Goal: Task Accomplishment & Management: Complete application form

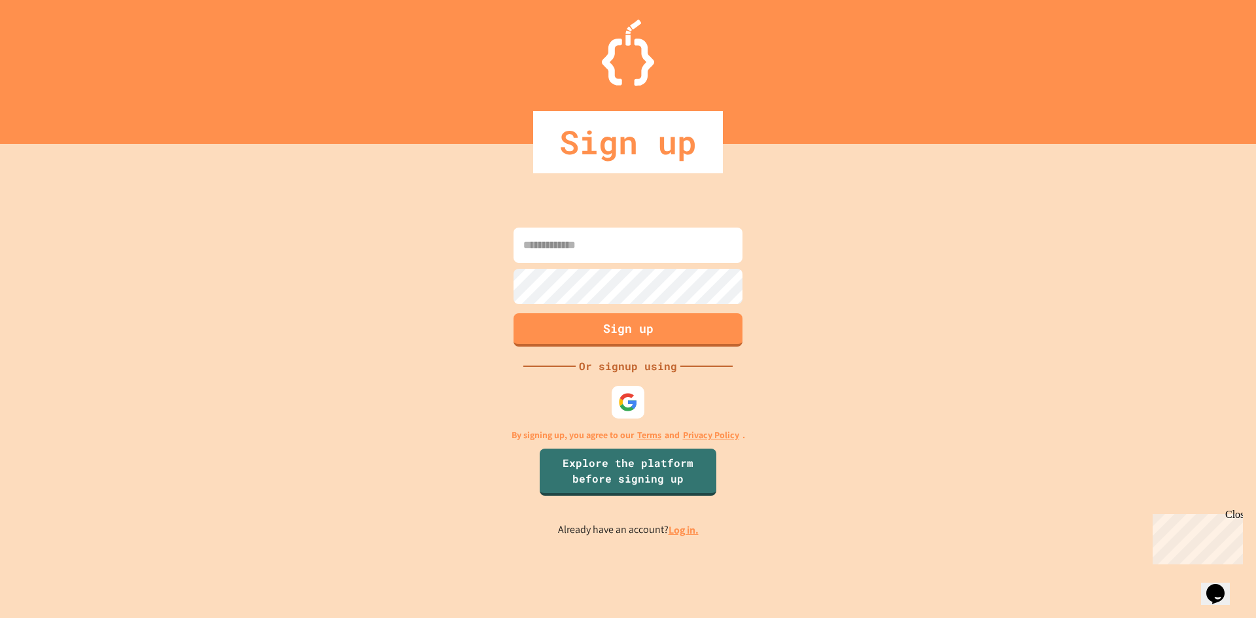
click at [591, 229] on input at bounding box center [628, 245] width 229 height 35
type input "**********"
click at [625, 396] on img at bounding box center [629, 402] width 22 height 22
click at [669, 246] on input "**********" at bounding box center [628, 245] width 229 height 35
click at [603, 323] on button "Sign up" at bounding box center [629, 328] width 234 height 34
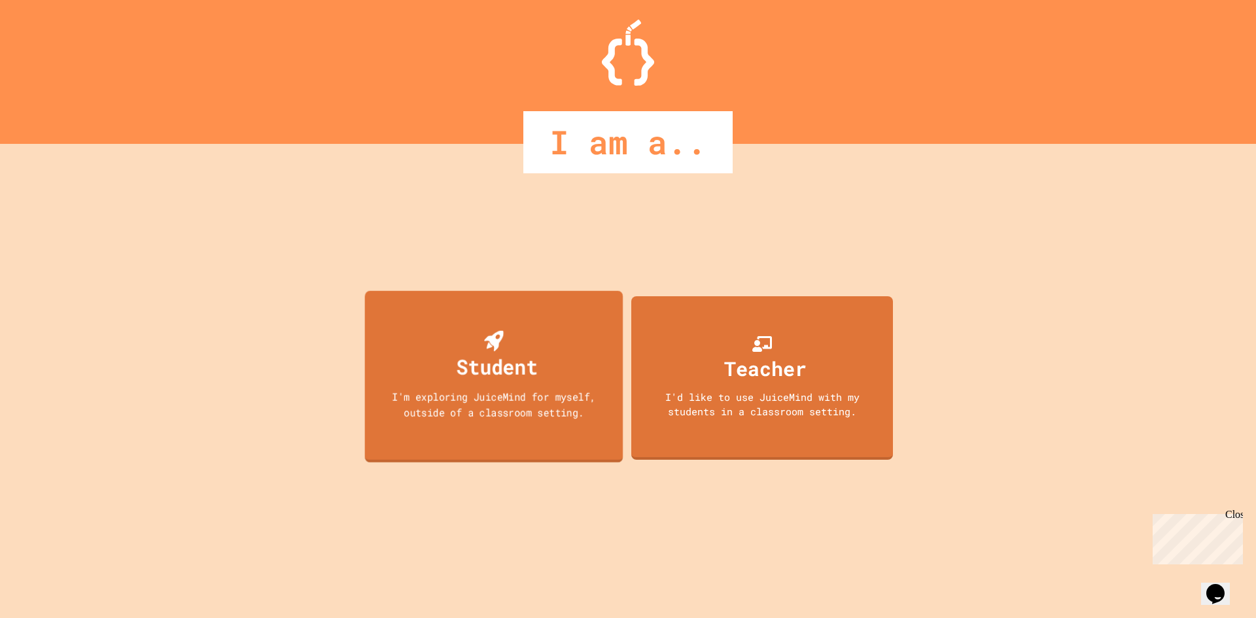
click at [432, 358] on div "Student I'm exploring JuiceMind for myself, outside of a classroom setting." at bounding box center [494, 376] width 258 height 172
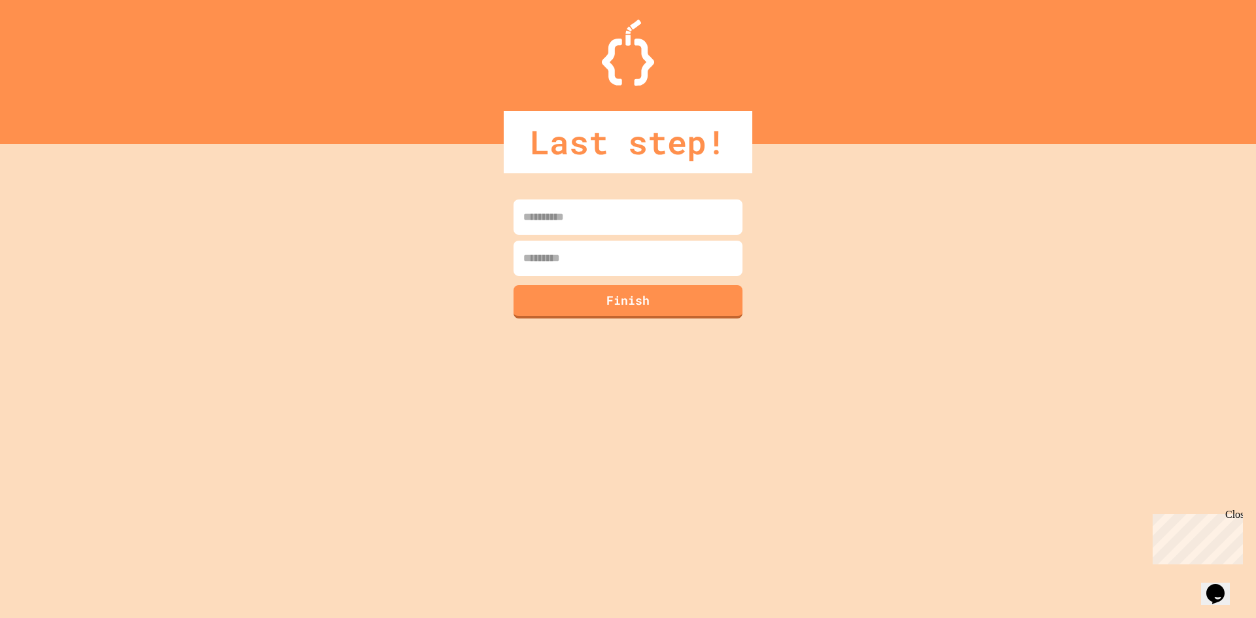
click at [604, 228] on input at bounding box center [628, 217] width 229 height 35
type input "****"
click at [589, 270] on input at bounding box center [628, 258] width 229 height 35
type input "******"
click at [589, 311] on button "Finish" at bounding box center [629, 300] width 234 height 34
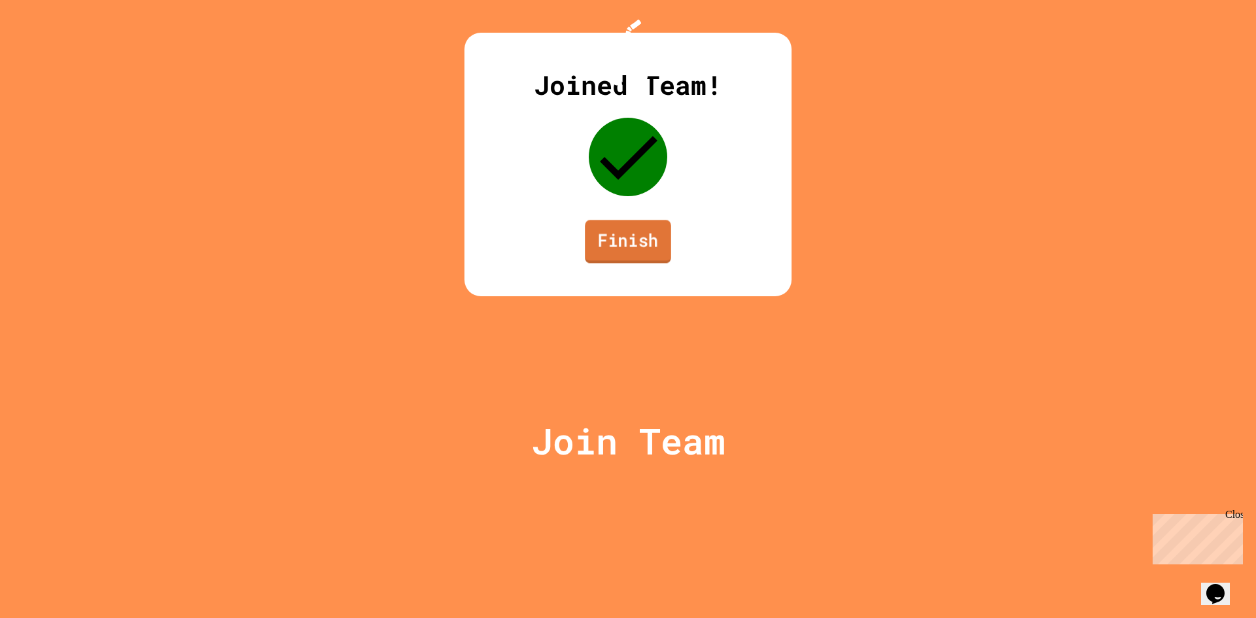
click at [629, 263] on link "Finish" at bounding box center [628, 241] width 86 height 43
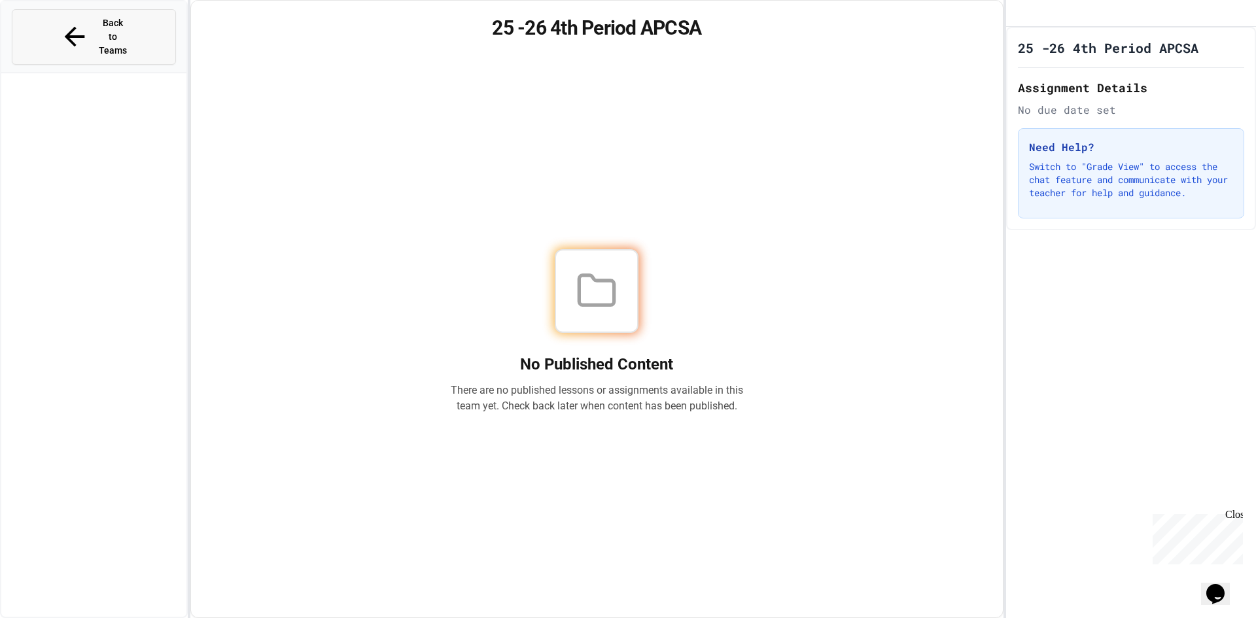
click at [68, 13] on button "Back to Teams" at bounding box center [94, 37] width 164 height 56
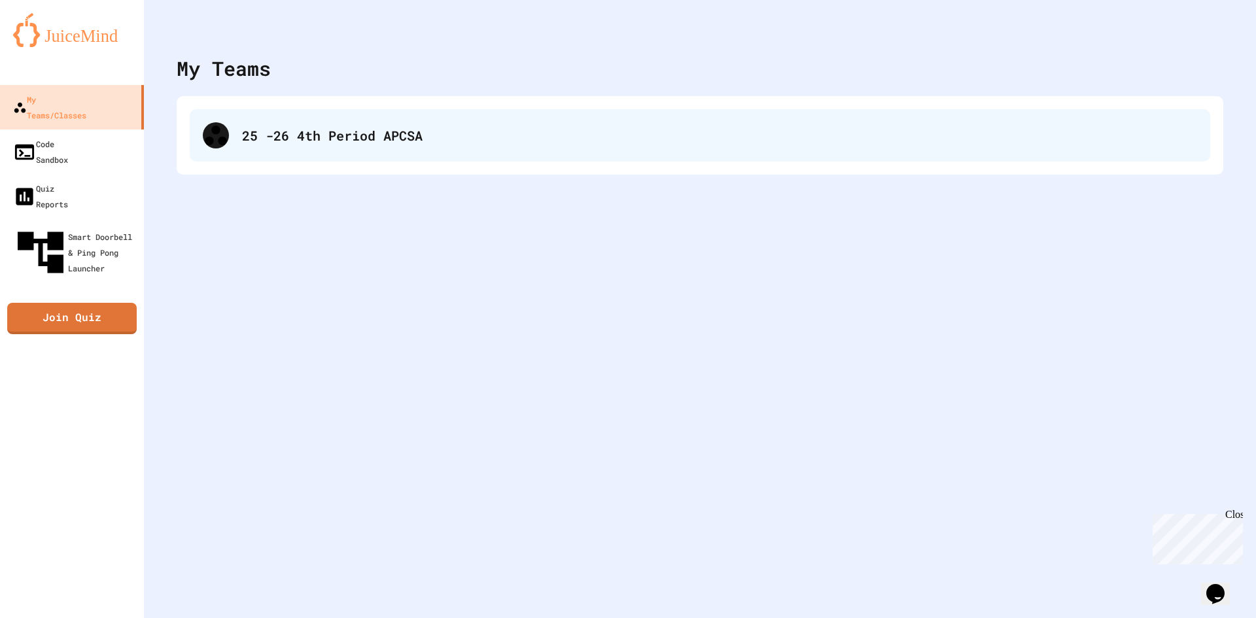
click at [336, 146] on div "25 -26 4th Period APCSA" at bounding box center [700, 135] width 1021 height 52
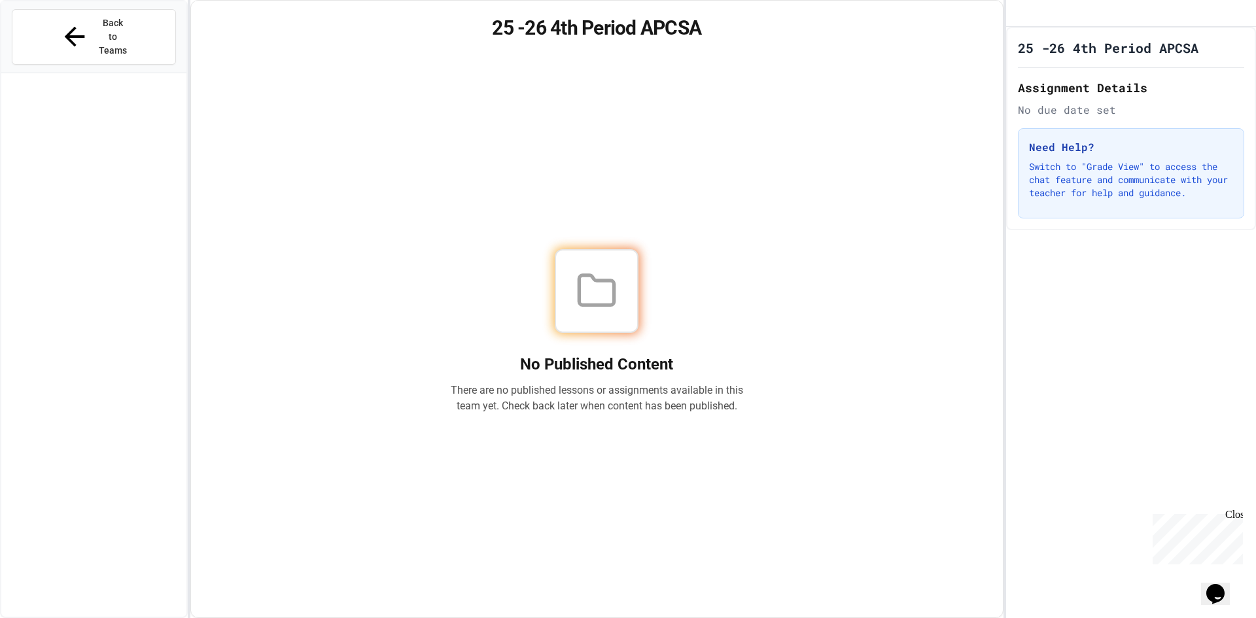
click at [1226, 593] on icon "Opens Chat This icon Opens the chat window." at bounding box center [1215, 594] width 21 height 21
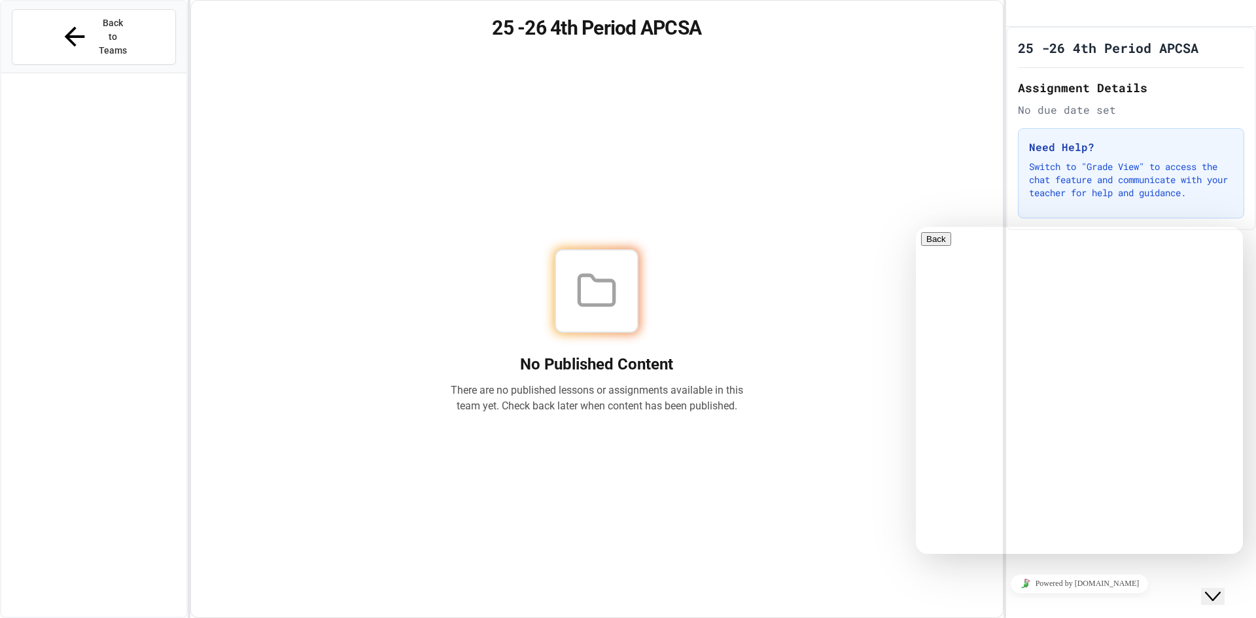
click at [933, 240] on button "Back" at bounding box center [936, 239] width 30 height 14
click at [854, 249] on div "No Published Content There are no published lessons or assignments available in…" at bounding box center [597, 331] width 780 height 541
click at [1236, 571] on div "Close Chat This icon closes the chat window." at bounding box center [1221, 571] width 31 height 0
drag, startPoint x: 1227, startPoint y: 598, endPoint x: 1215, endPoint y: 597, distance: 12.5
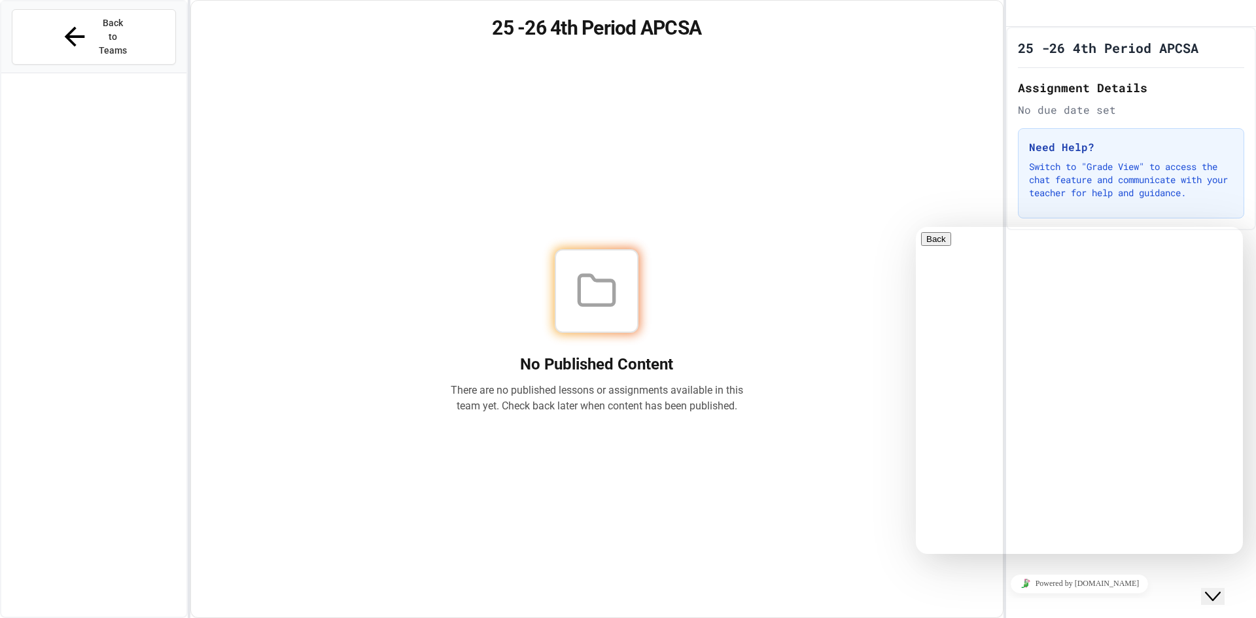
click at [1225, 597] on button "Close Chat This icon closes the chat window." at bounding box center [1213, 596] width 24 height 17
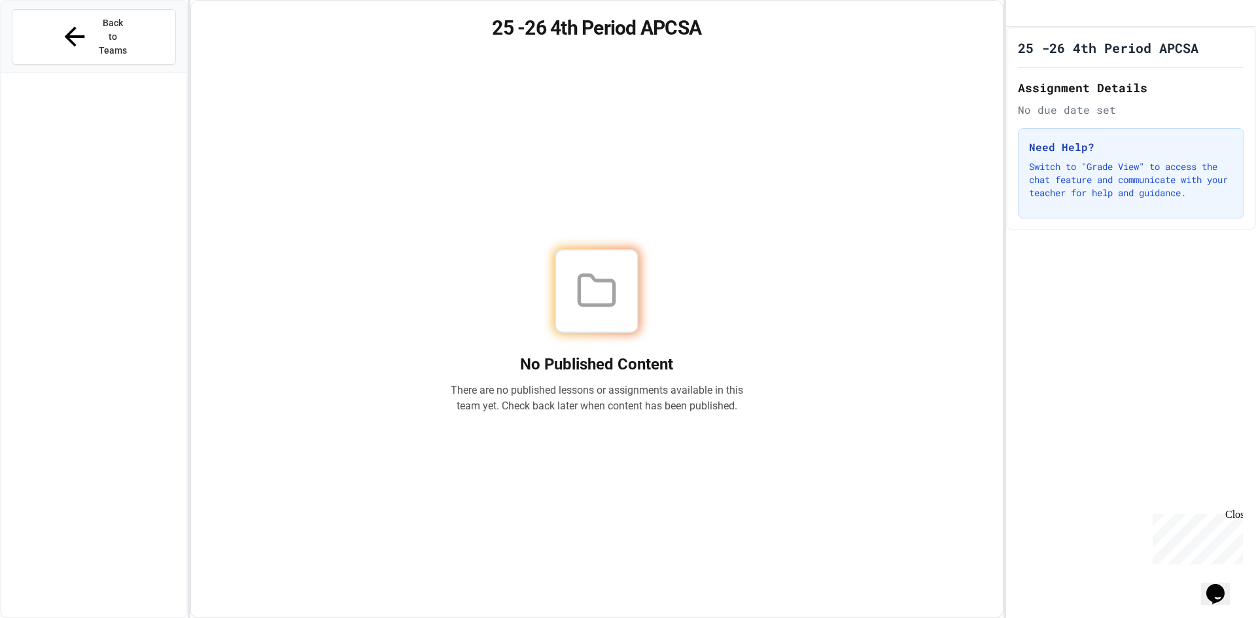
click at [684, 236] on div "No Published Content There are no published lessons or assignments available in…" at bounding box center [597, 331] width 780 height 541
